Goal: Transaction & Acquisition: Obtain resource

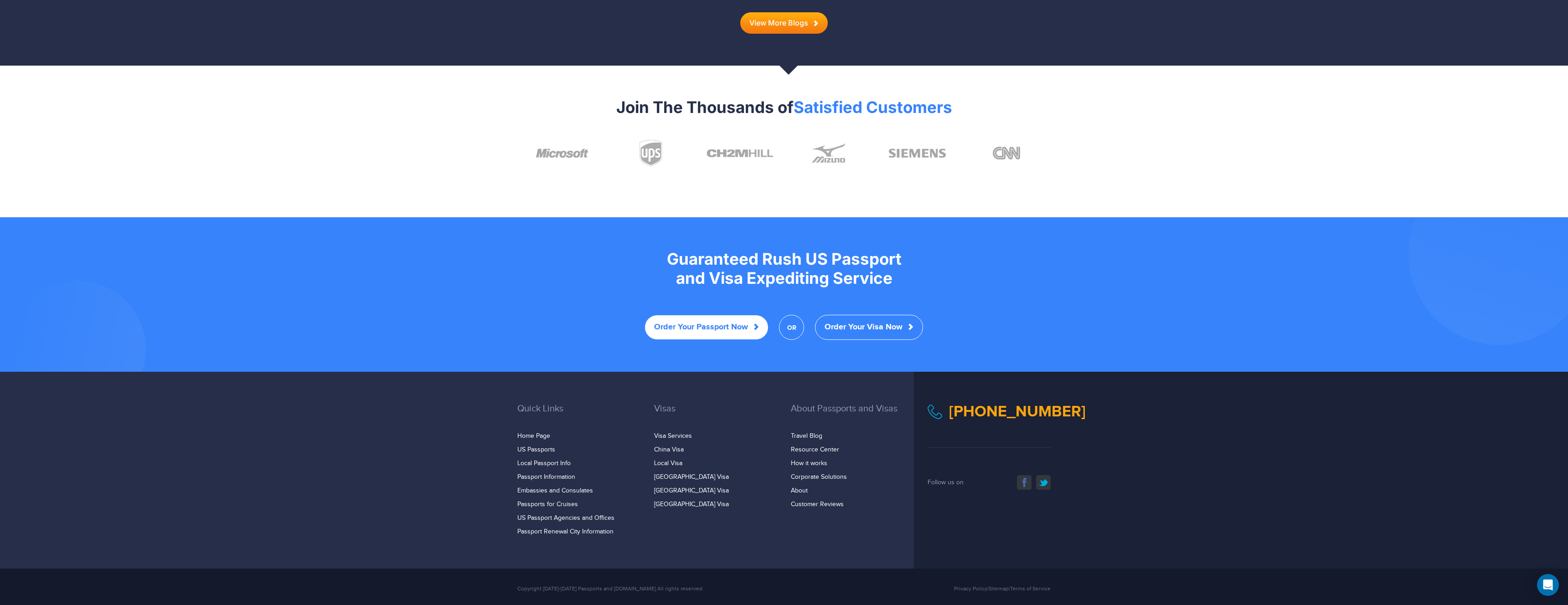
scroll to position [1567, 0]
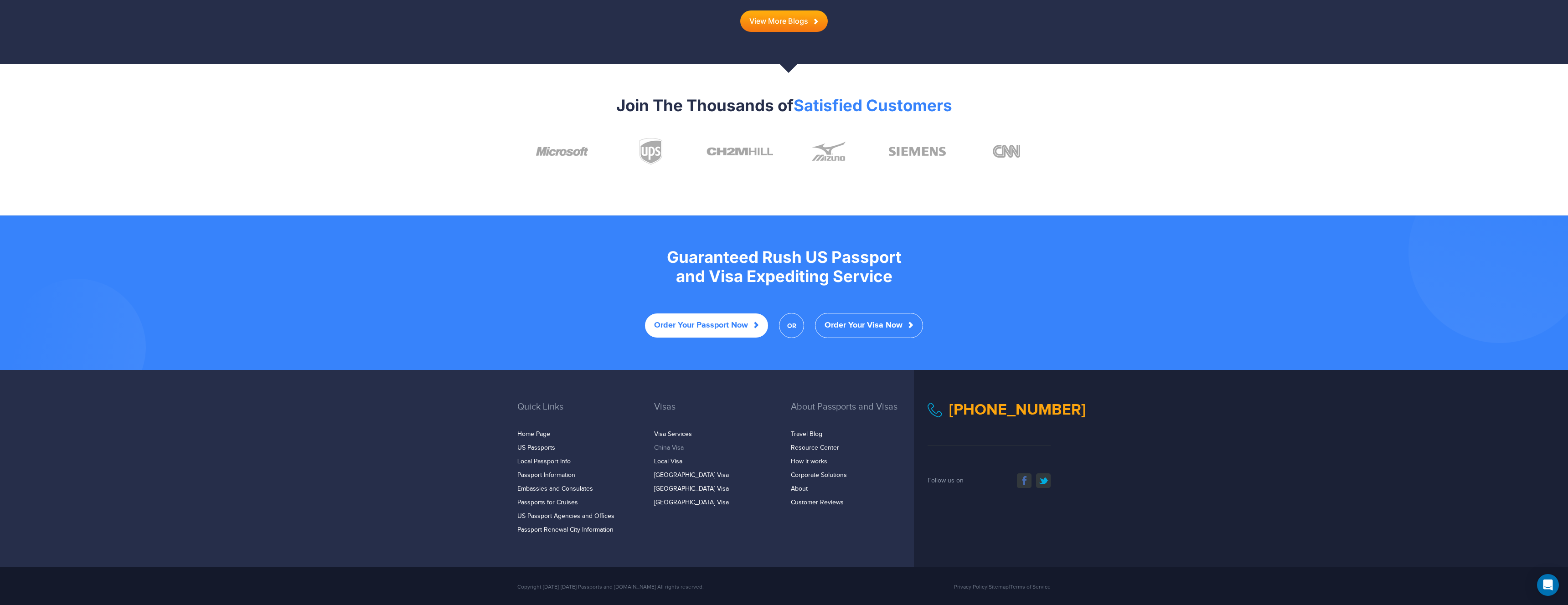
click at [671, 444] on link "China Visa" at bounding box center [669, 448] width 30 height 7
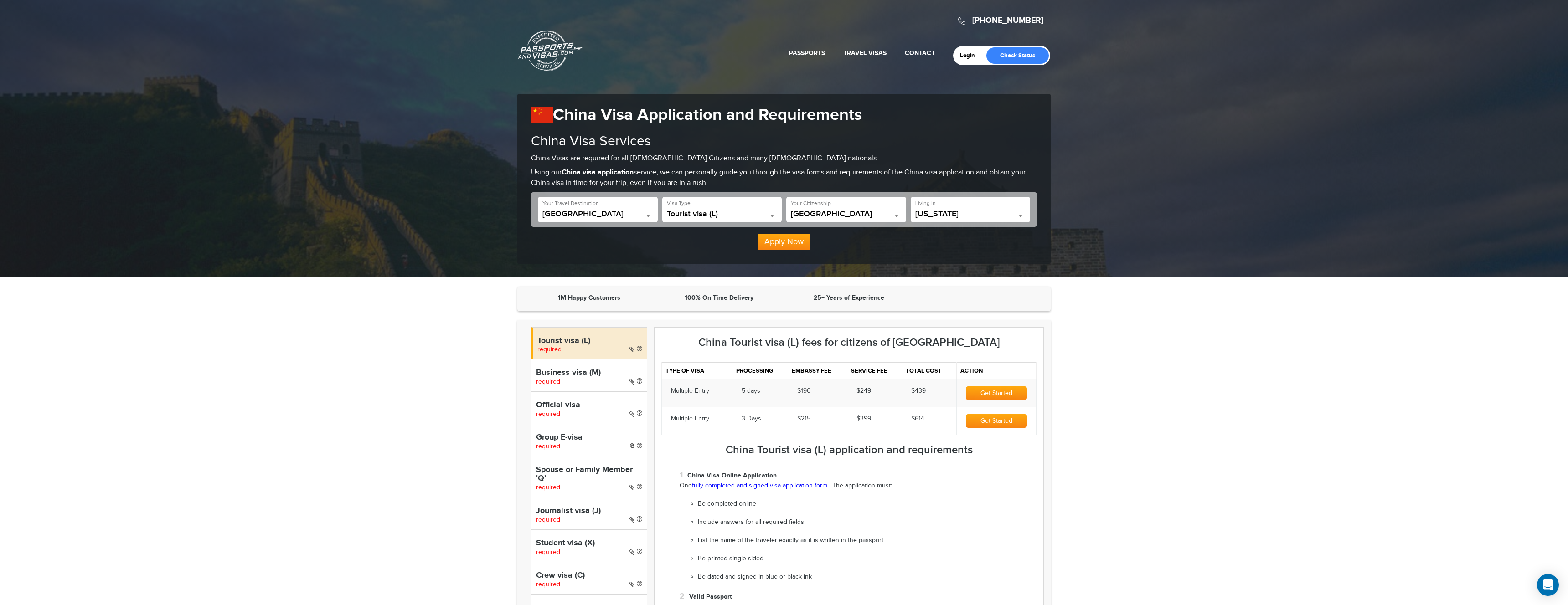
click at [1007, 217] on span "[US_STATE]" at bounding box center [970, 214] width 111 height 9
select select "**"
